Goal: Information Seeking & Learning: Learn about a topic

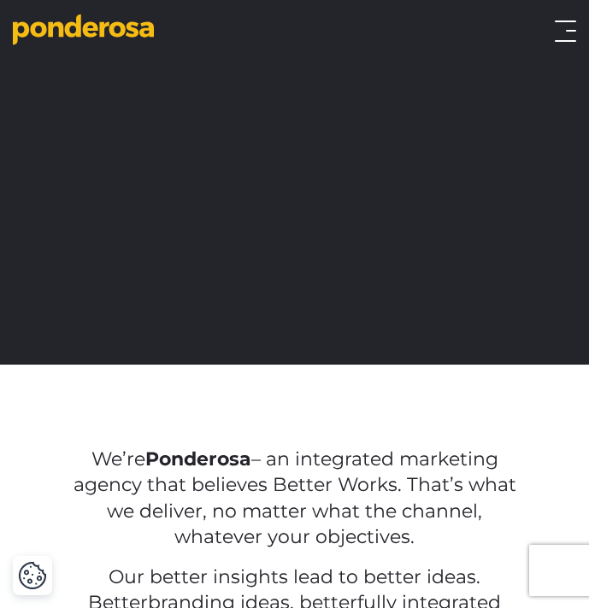
click at [567, 42] on div "Work Approach Services Overview Strategy Creative Social Media Website eCommerc…" at bounding box center [294, 31] width 589 height 34
click at [566, 28] on button "Toggle menu" at bounding box center [564, 31] width 21 height 21
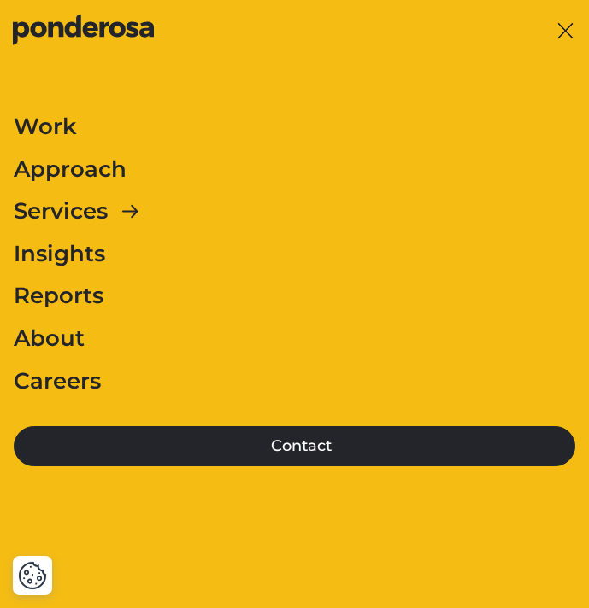
click at [56, 115] on link "Work" at bounding box center [45, 127] width 63 height 36
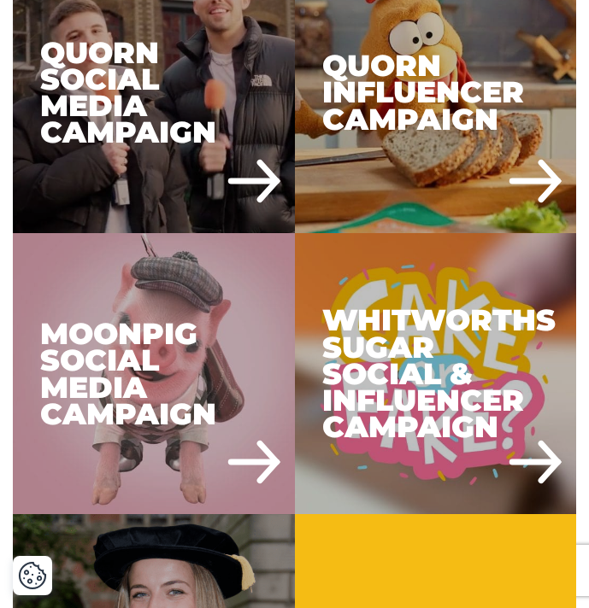
scroll to position [2583, 0]
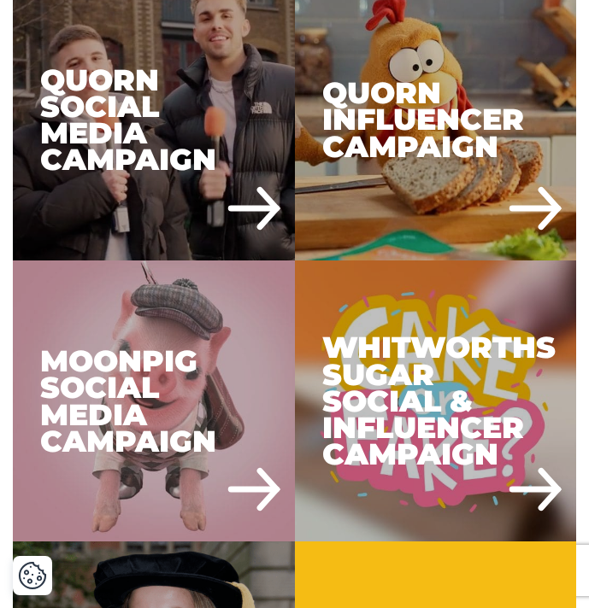
click at [468, 208] on div "Quorn Influencer Campaign" at bounding box center [436, 120] width 282 height 282
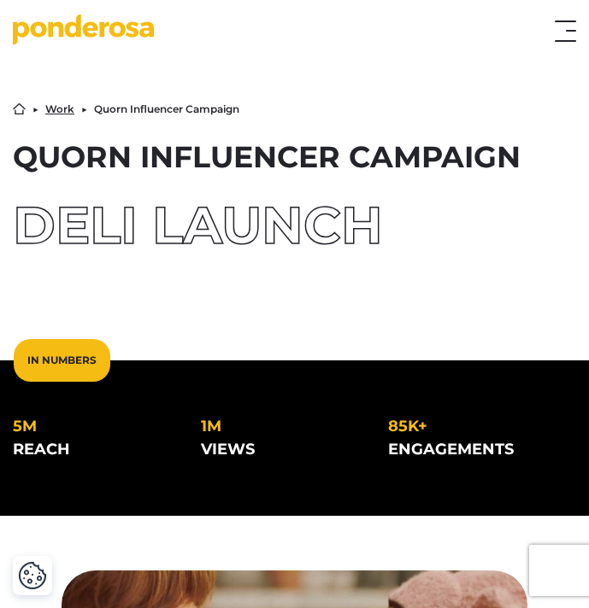
click at [4, 284] on div "Home ▶︎ Work ▶︎ Quorn Influencer Campaign Quorn Influencer Campaign Deli Launch" at bounding box center [294, 177] width 589 height 258
click at [5, 285] on div "Home ▶︎ Work ▶︎ Quorn Influencer Campaign Quorn Influencer Campaign Deli Launch" at bounding box center [294, 177] width 589 height 258
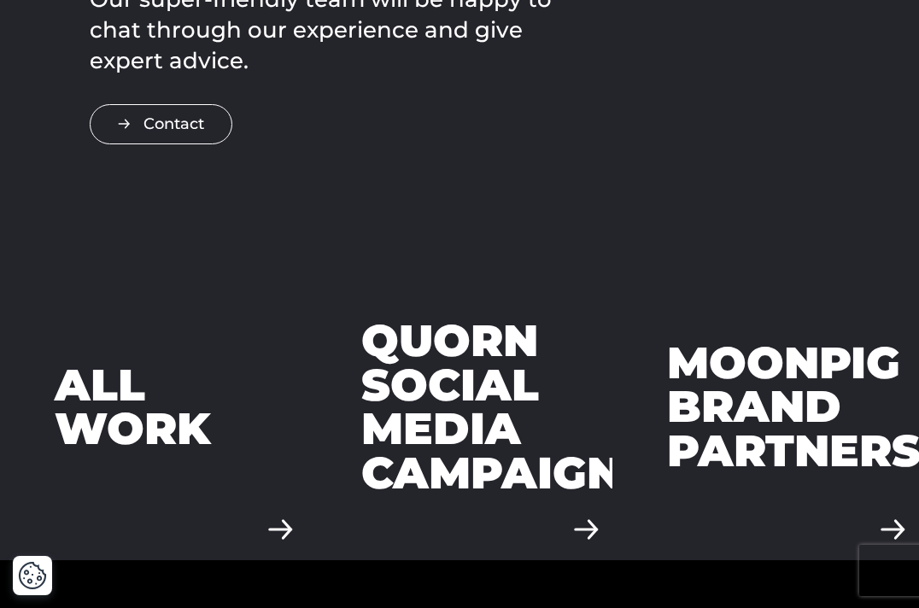
scroll to position [4360, 0]
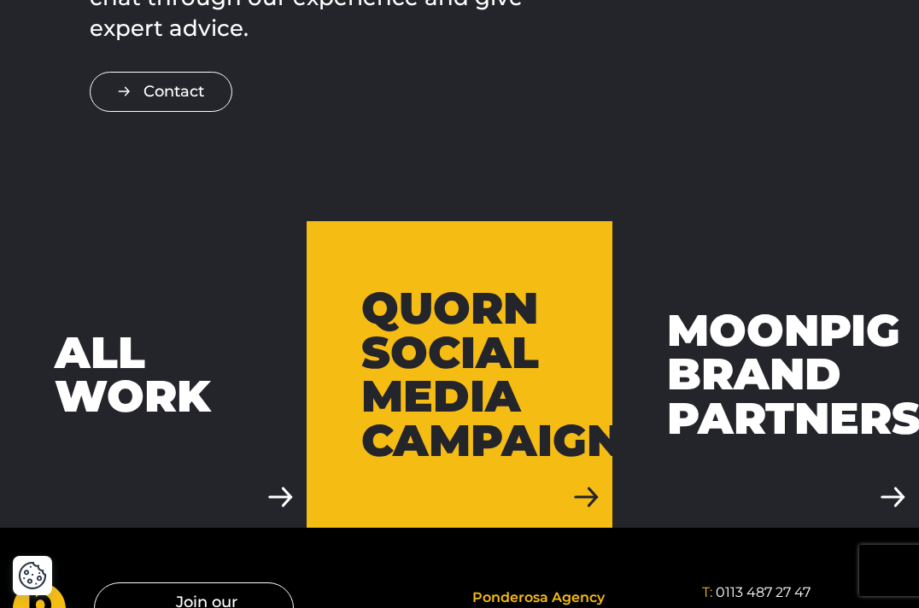
click at [464, 343] on div "Quorn Social Media Campaign" at bounding box center [491, 374] width 261 height 176
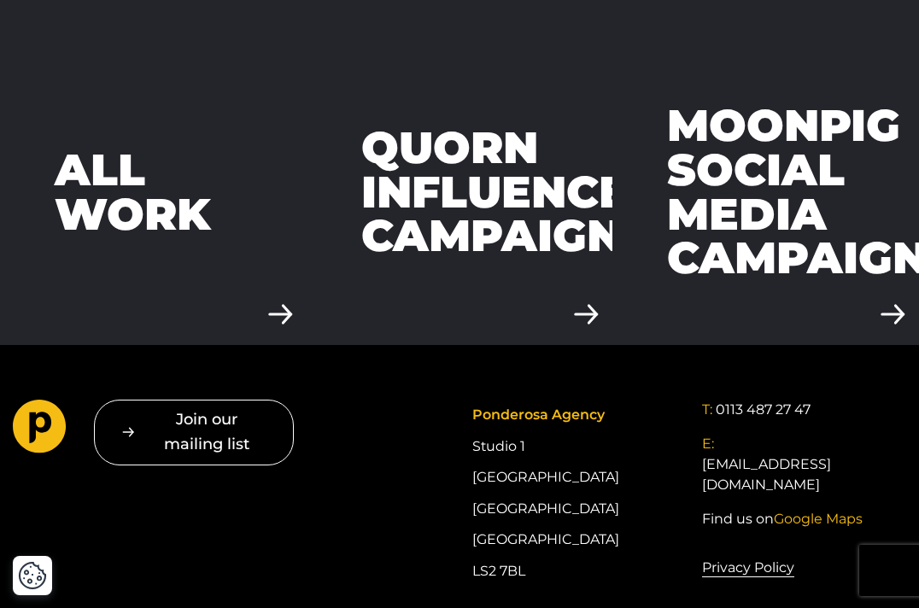
scroll to position [5080, 0]
